Goal: Task Accomplishment & Management: Complete application form

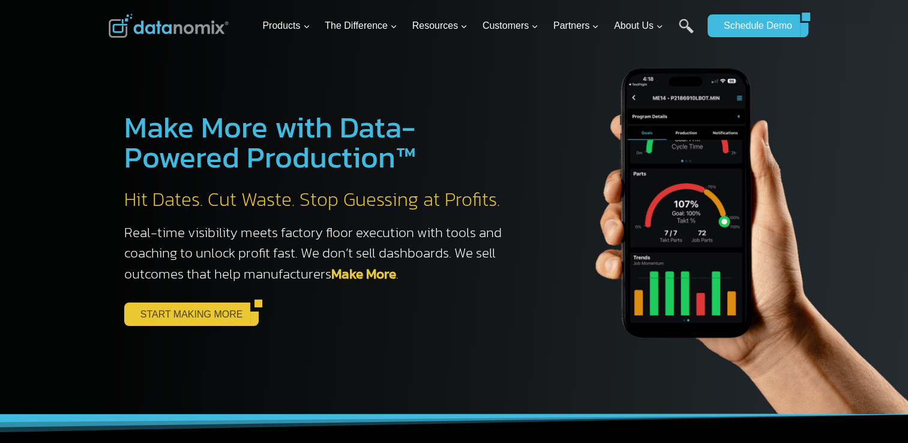
click at [173, 316] on link "START MAKING MORE" at bounding box center [187, 313] width 127 height 23
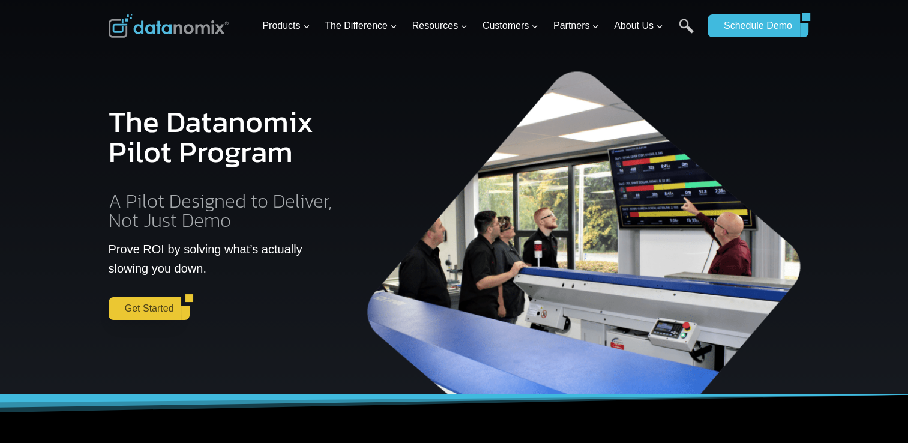
click at [130, 314] on link "Get Started" at bounding box center [145, 308] width 73 height 23
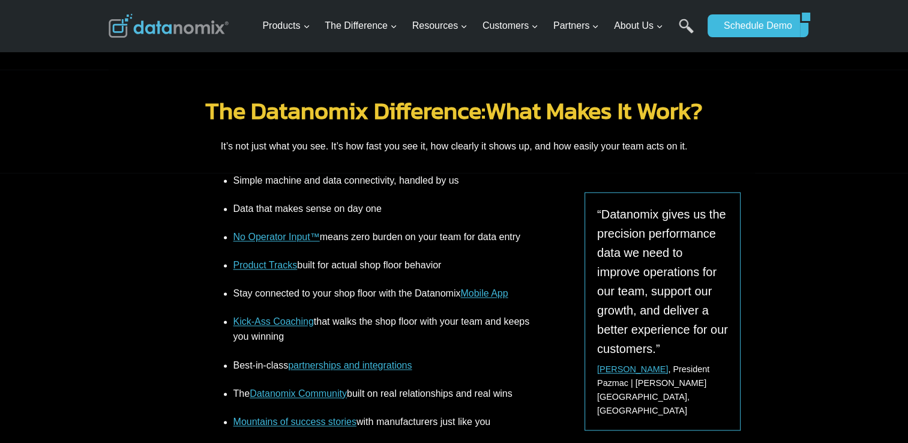
scroll to position [1648, 0]
